Goal: Task Accomplishment & Management: Complete application form

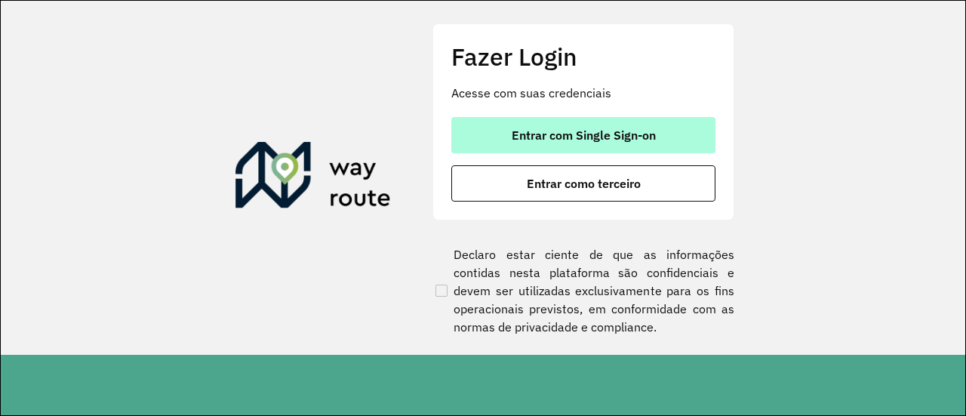
click at [604, 118] on button "Entrar com Single Sign-on" at bounding box center [583, 135] width 264 height 36
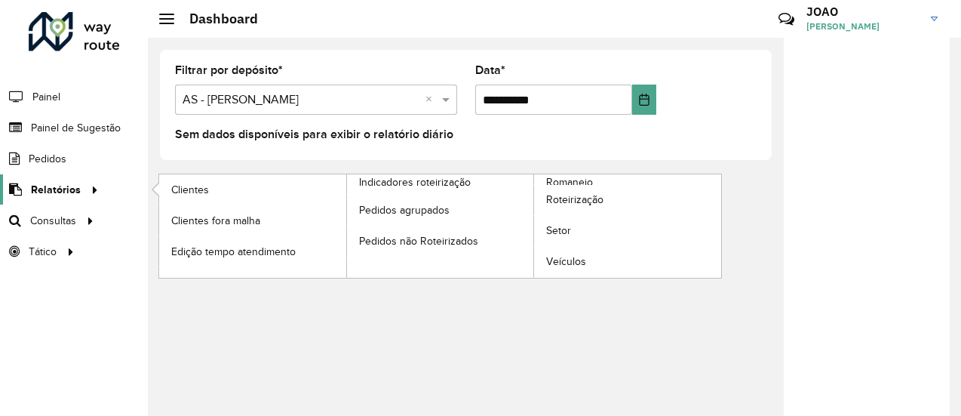
click at [81, 183] on div at bounding box center [92, 190] width 23 height 16
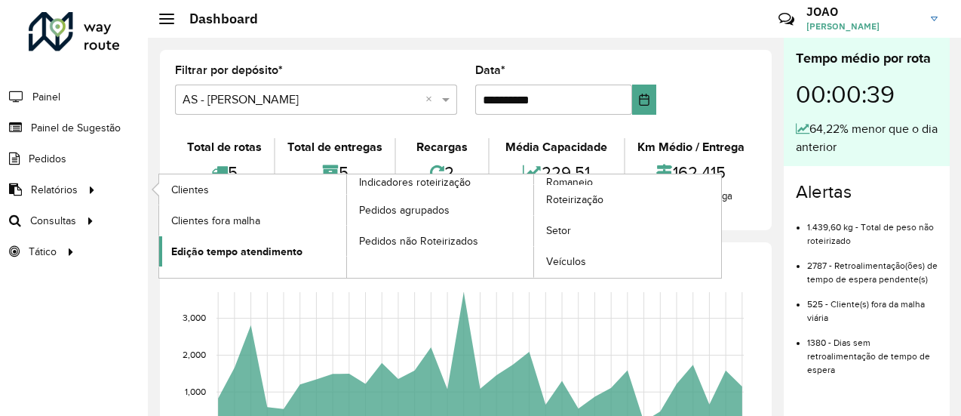
click at [221, 244] on span "Edição tempo atendimento" at bounding box center [236, 252] width 131 height 16
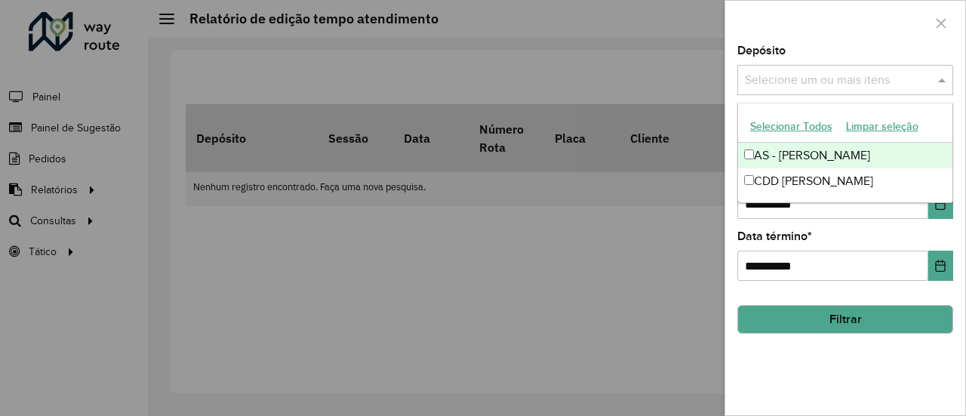
click at [847, 69] on div "Selecione um ou mais itens" at bounding box center [845, 80] width 216 height 30
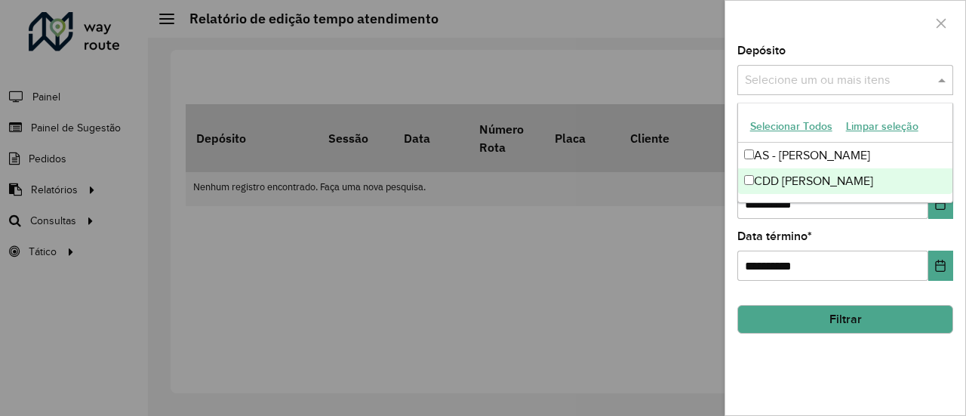
click at [773, 184] on div "CDD João Pessoa" at bounding box center [845, 181] width 215 height 26
click at [739, 244] on label "Data término *" at bounding box center [774, 236] width 75 height 18
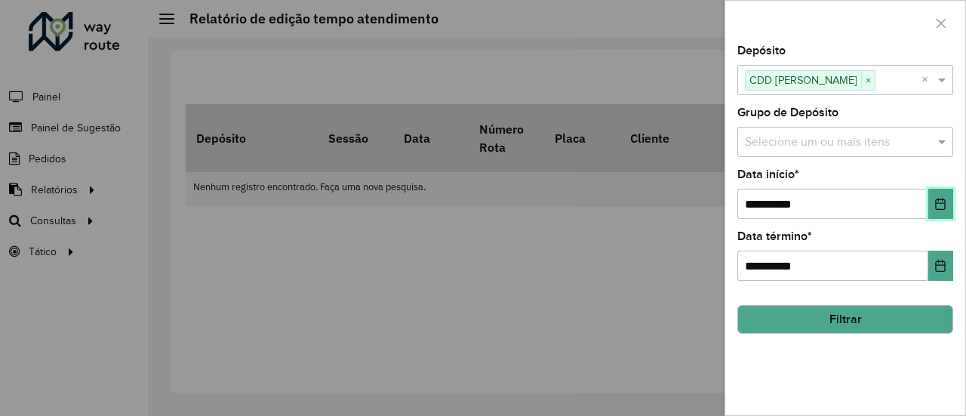
click at [941, 216] on button "Choose Date" at bounding box center [940, 204] width 25 height 30
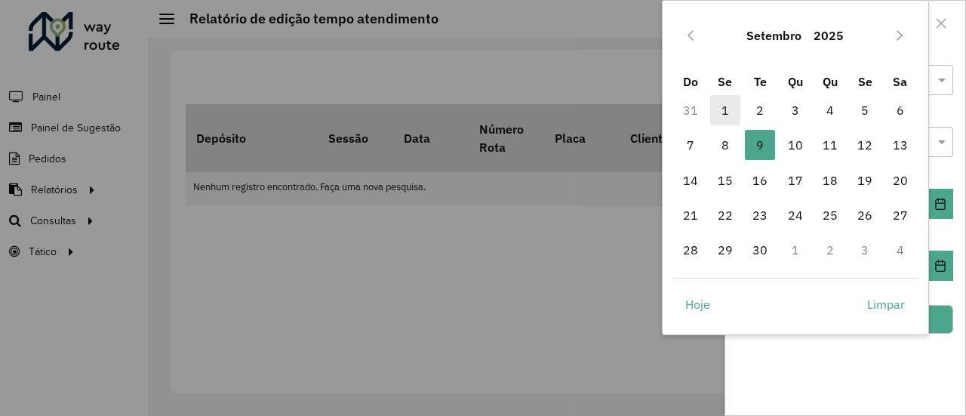
click at [732, 112] on span "1" at bounding box center [725, 110] width 30 height 30
type input "**********"
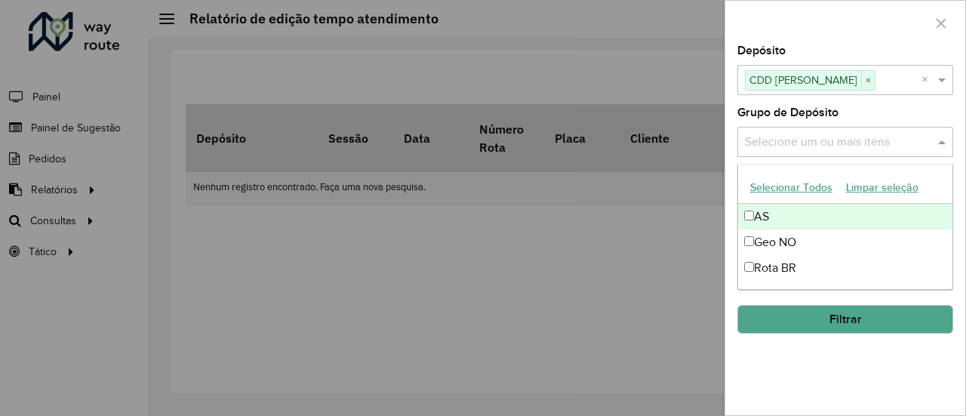
click at [810, 150] on div "Selecione um ou mais itens" at bounding box center [845, 142] width 216 height 30
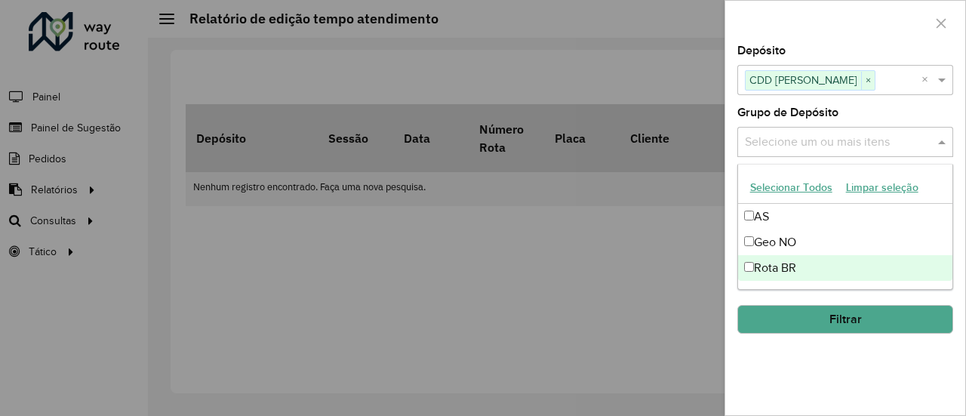
click at [758, 263] on div "Rota BR" at bounding box center [845, 268] width 215 height 26
click at [770, 351] on div "**********" at bounding box center [845, 230] width 240 height 370
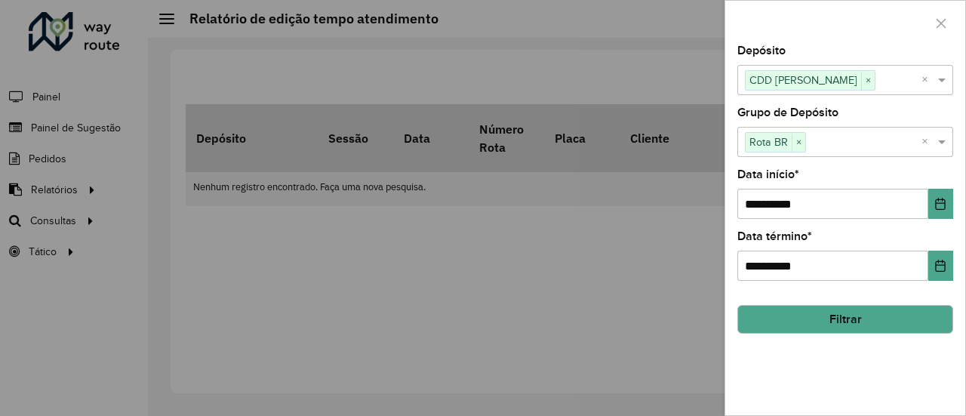
click at [795, 318] on button "Filtrar" at bounding box center [845, 319] width 216 height 29
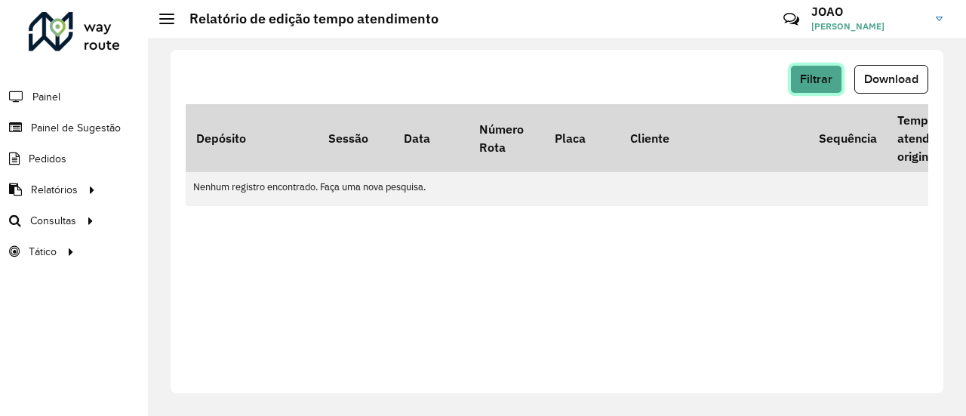
click at [827, 78] on span "Filtrar" at bounding box center [816, 78] width 32 height 13
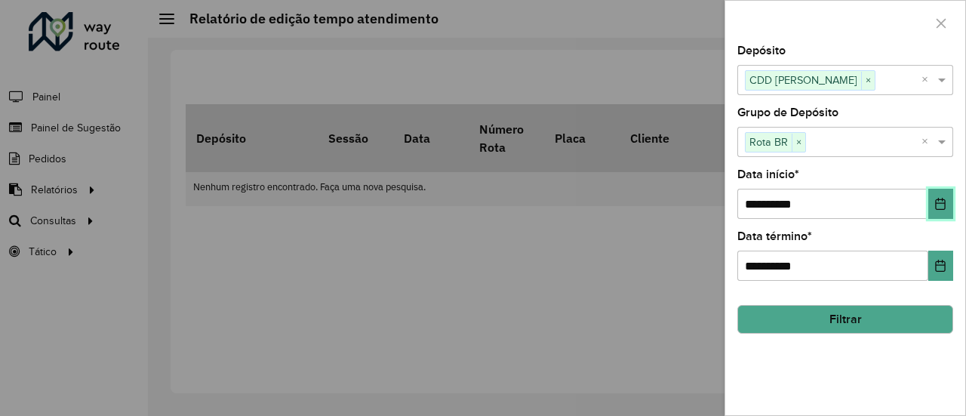
click at [939, 199] on icon "Choose Date" at bounding box center [941, 204] width 10 height 12
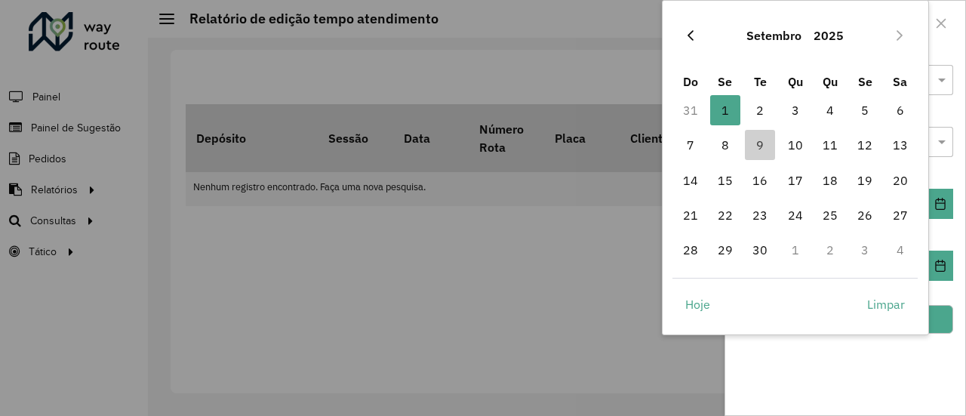
click at [688, 36] on icon "Previous Month" at bounding box center [690, 35] width 12 height 12
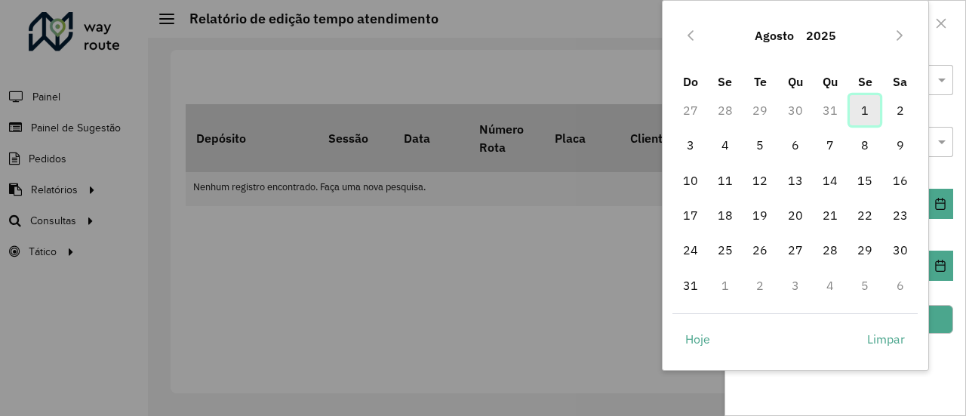
click at [872, 116] on span "1" at bounding box center [865, 110] width 30 height 30
type input "**********"
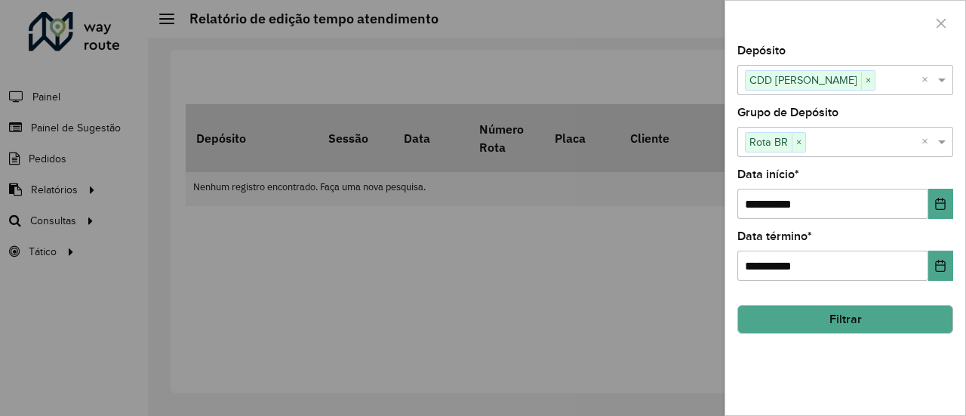
click at [869, 322] on button "Filtrar" at bounding box center [845, 319] width 216 height 29
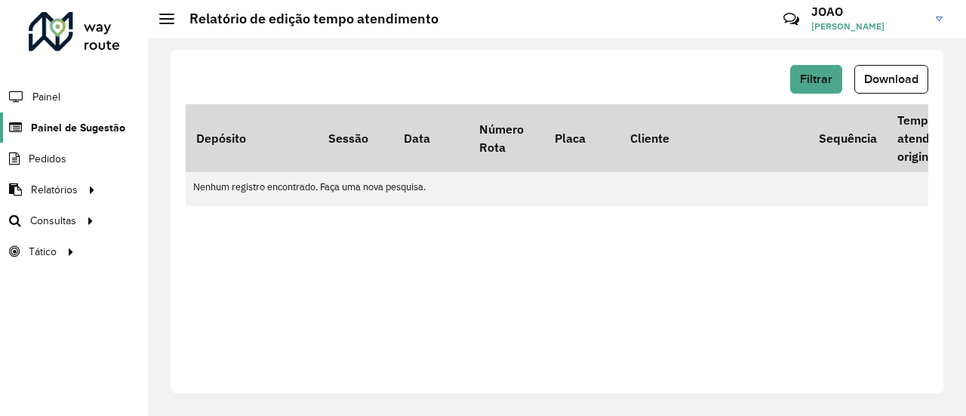
click at [94, 135] on link "Painel de Sugestão" at bounding box center [62, 127] width 125 height 30
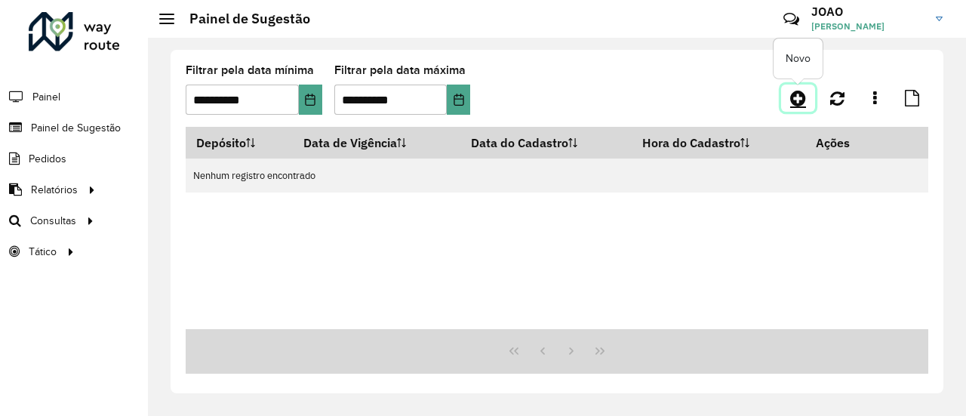
click at [796, 100] on icon at bounding box center [798, 98] width 16 height 18
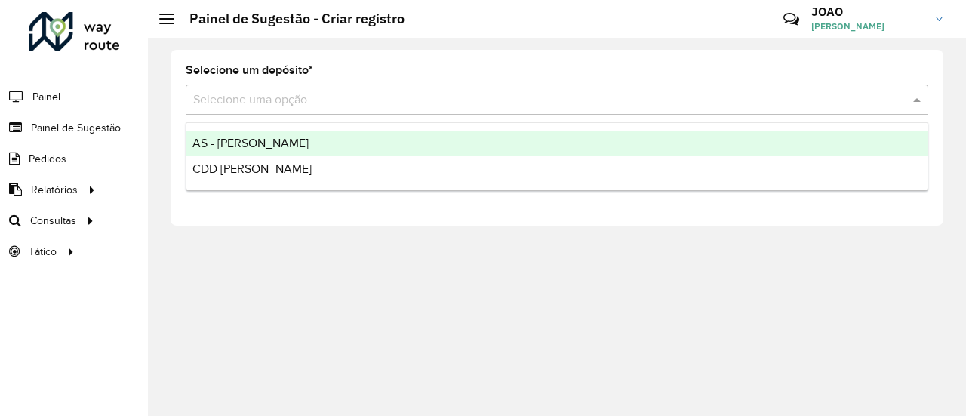
click at [306, 99] on input "text" at bounding box center [541, 100] width 697 height 18
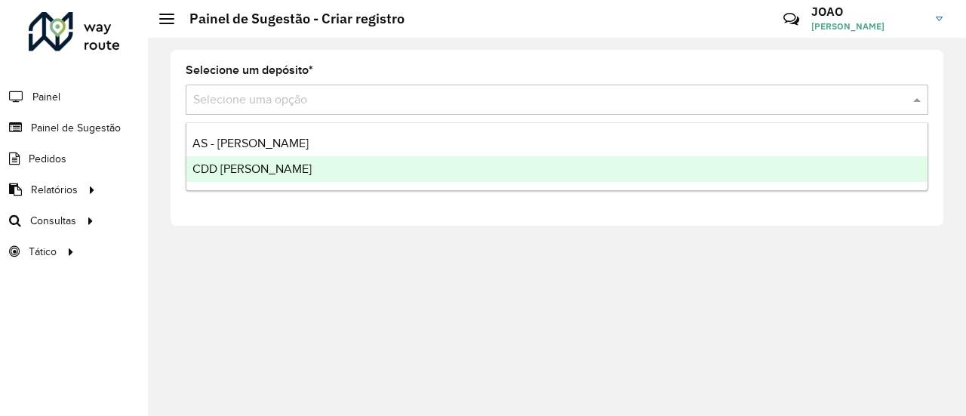
click at [258, 176] on div "CDD João Pessoa" at bounding box center [556, 169] width 741 height 26
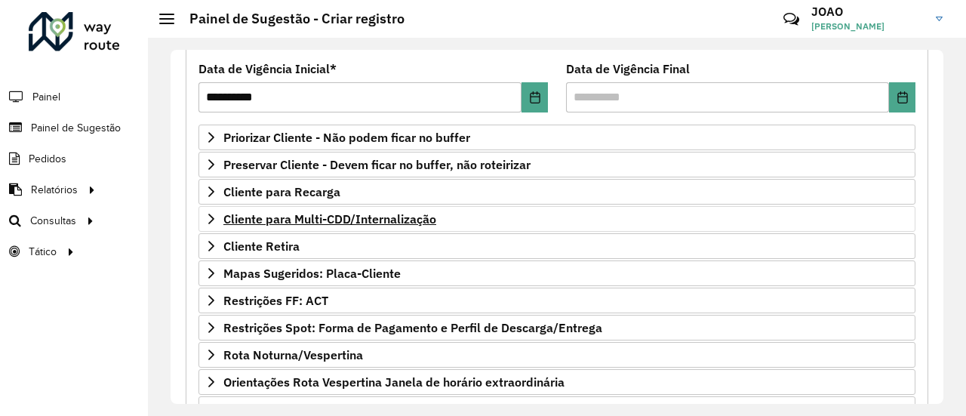
scroll to position [197, 0]
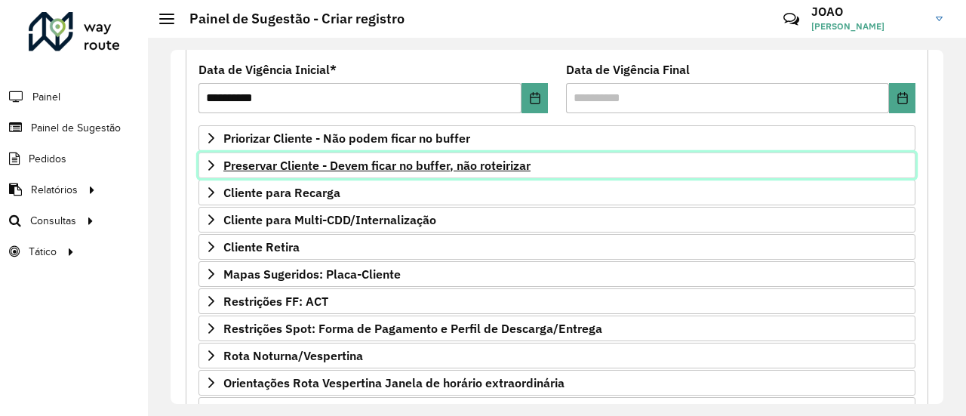
click at [383, 164] on span "Preservar Cliente - Devem ficar no buffer, não roteirizar" at bounding box center [376, 165] width 307 height 12
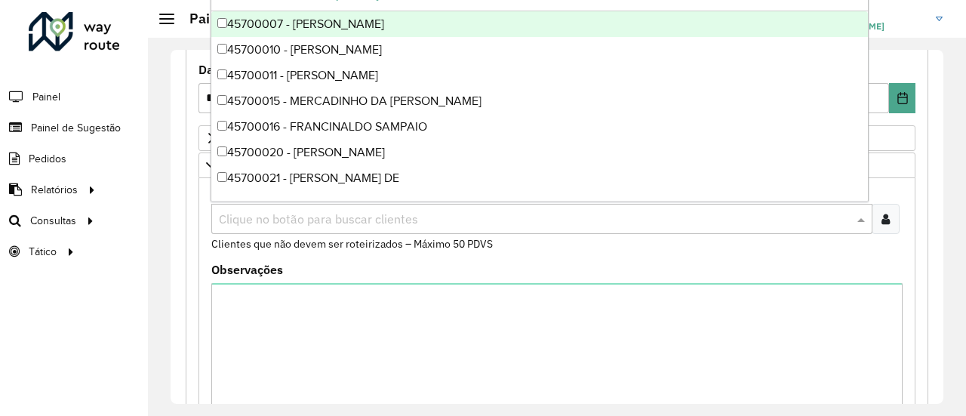
click at [312, 216] on input "text" at bounding box center [534, 220] width 638 height 18
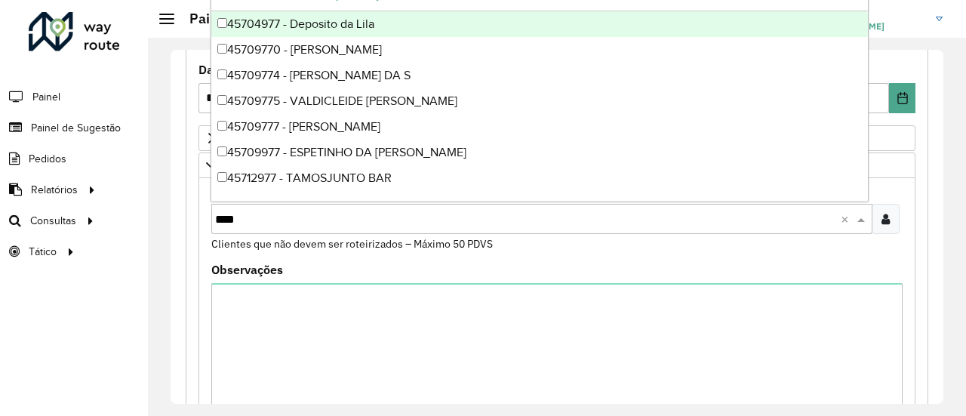
type input "*****"
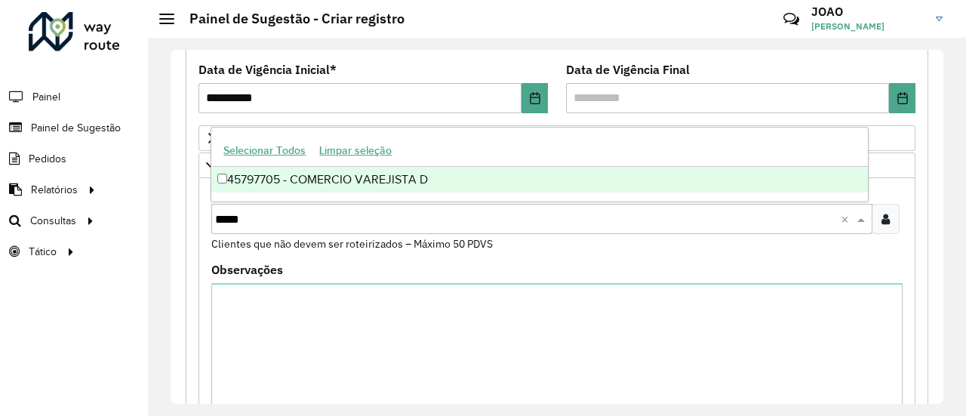
click at [344, 182] on div "45797705 - COMERCIO VAREJISTA D" at bounding box center [539, 180] width 656 height 26
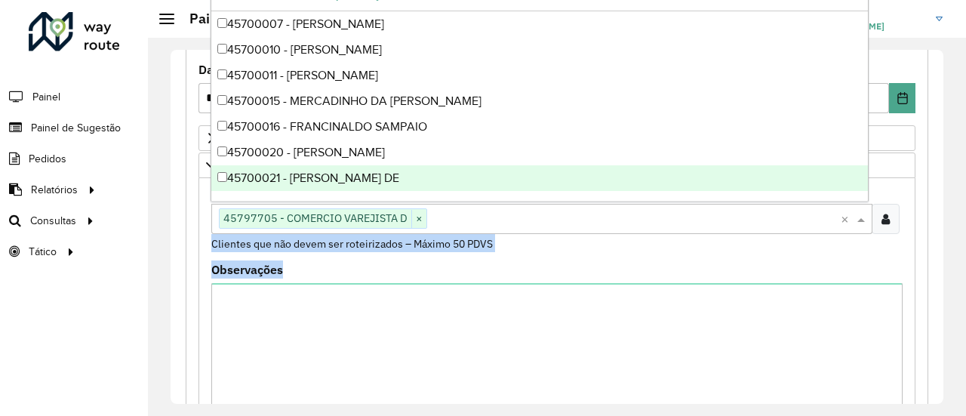
drag, startPoint x: 191, startPoint y: 248, endPoint x: 247, endPoint y: 313, distance: 85.6
click at [247, 313] on div "**********" at bounding box center [557, 376] width 743 height 774
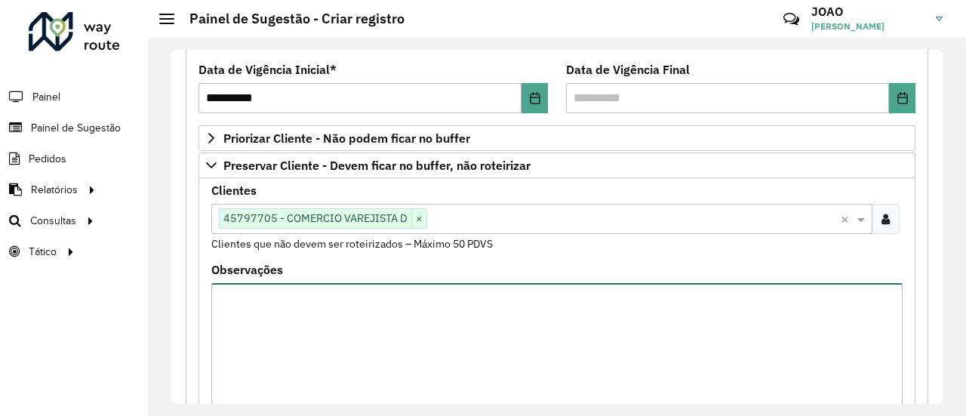
click at [247, 313] on textarea "Observações" at bounding box center [556, 347] width 691 height 128
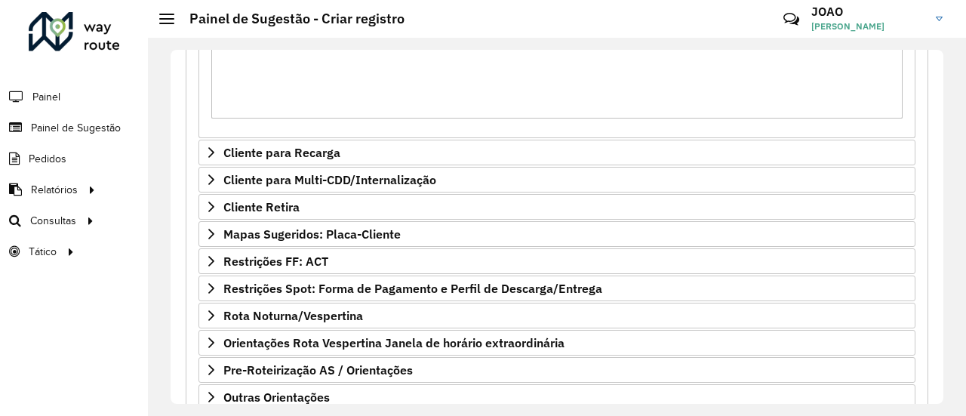
scroll to position [580, 0]
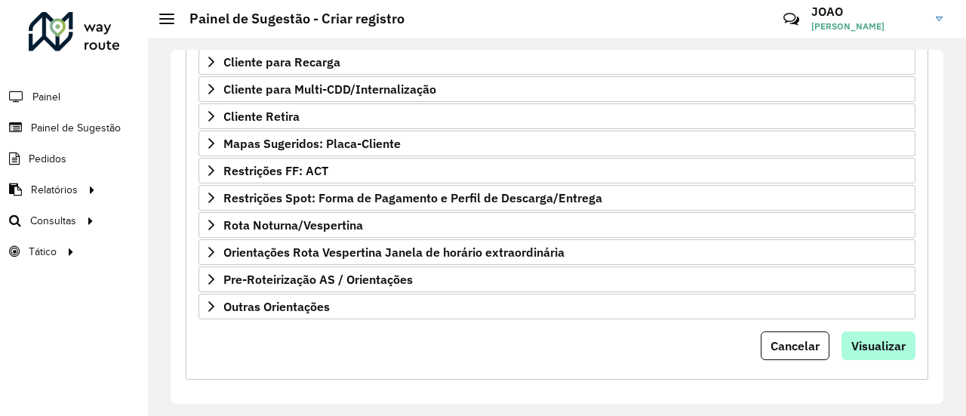
type textarea "**********"
click at [876, 338] on span "Visualizar" at bounding box center [878, 345] width 54 height 15
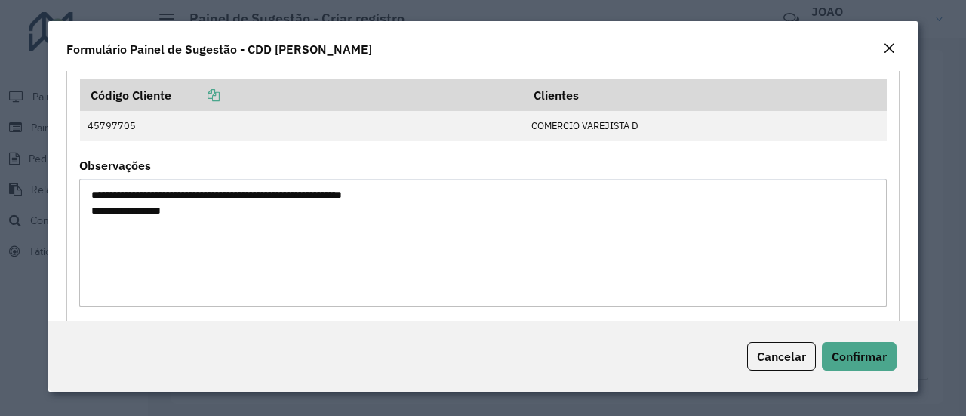
scroll to position [92, 0]
click at [859, 363] on span "Confirmar" at bounding box center [859, 356] width 55 height 15
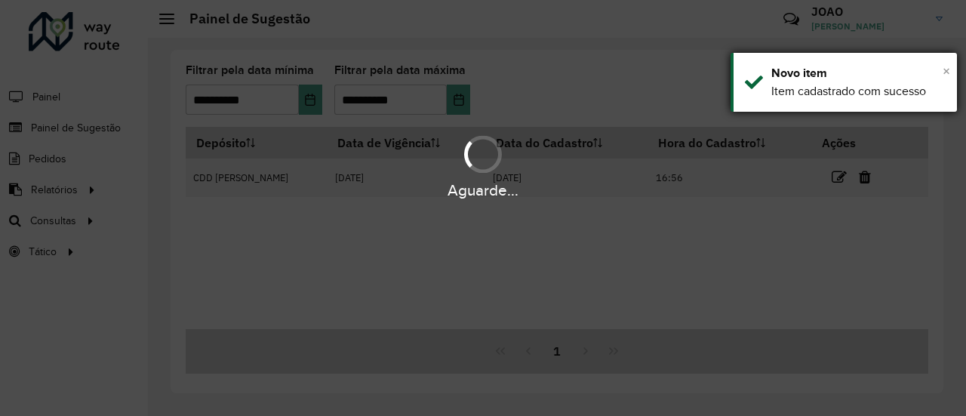
click at [946, 70] on span "×" at bounding box center [947, 71] width 8 height 17
